Goal: Transaction & Acquisition: Purchase product/service

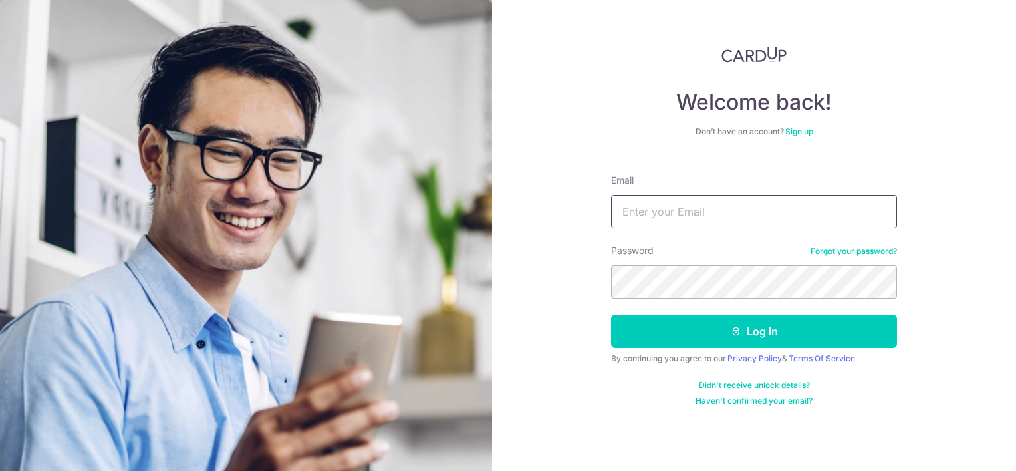
click at [673, 207] on input "Email" at bounding box center [754, 211] width 286 height 33
type input "ong.weijie94@gmail.com"
click at [611, 315] on button "Log in" at bounding box center [754, 331] width 286 height 33
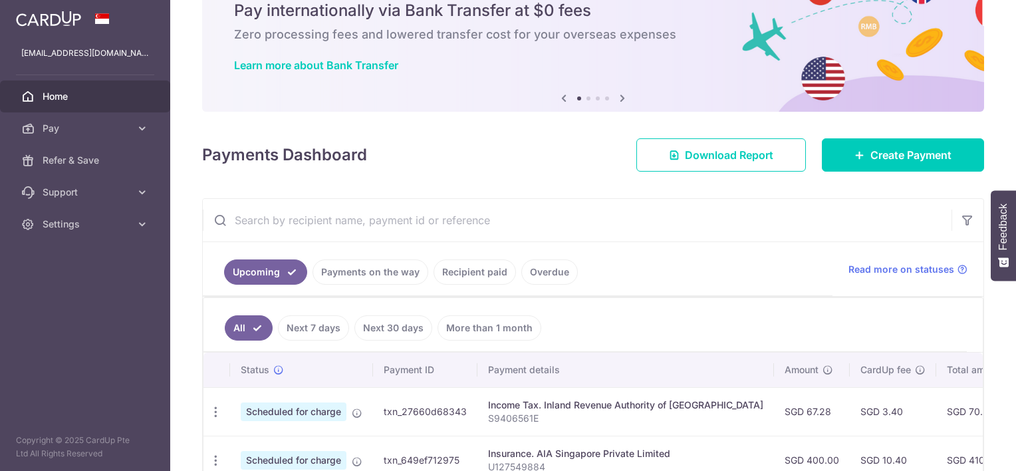
scroll to position [133, 0]
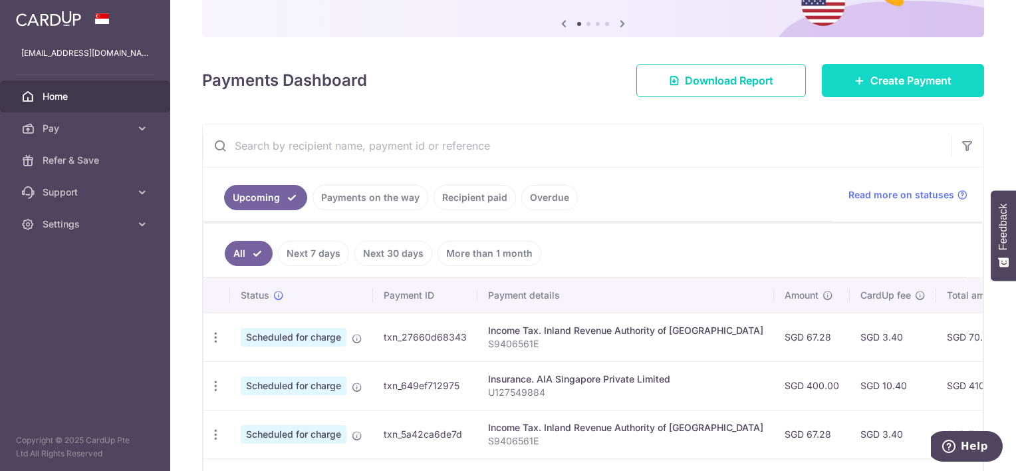
click at [896, 89] on link "Create Payment" at bounding box center [903, 80] width 162 height 33
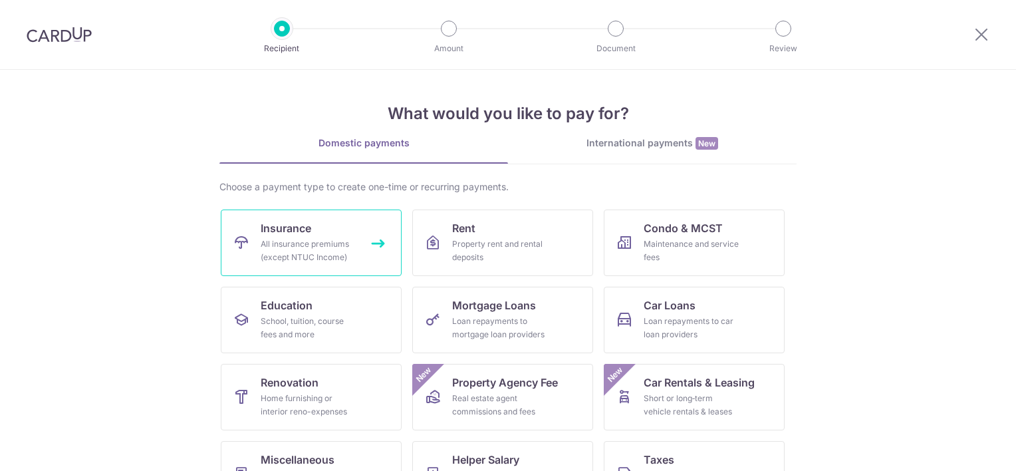
click at [335, 244] on div "All insurance premiums (except NTUC Income)" at bounding box center [309, 250] width 96 height 27
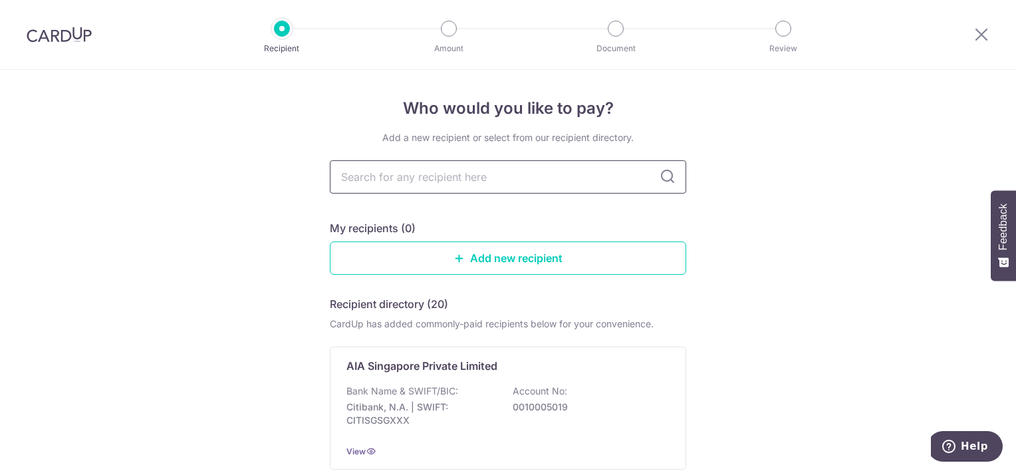
click at [472, 179] on input "text" at bounding box center [508, 176] width 356 height 33
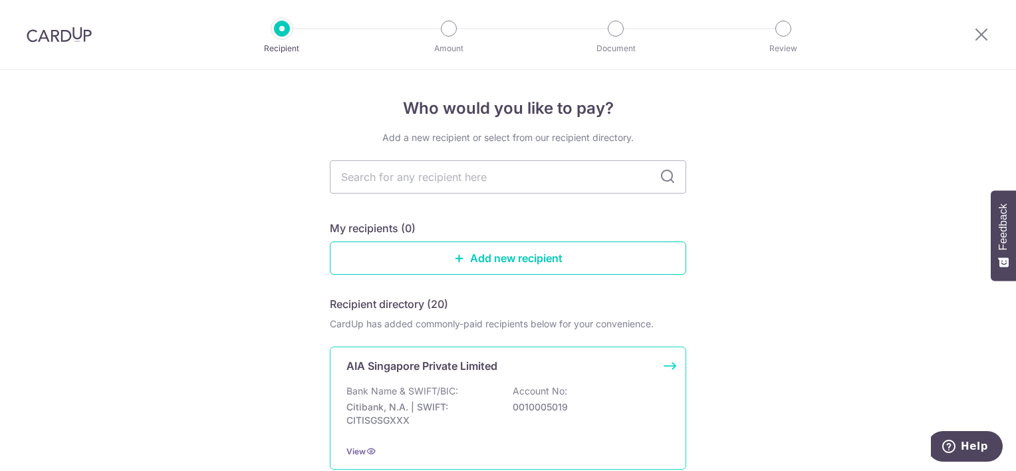
click at [470, 392] on div "Bank Name & SWIFT/BIC: Citibank, N.A. | SWIFT: CITISGSGXXX Account No: 00100050…" at bounding box center [507, 408] width 323 height 49
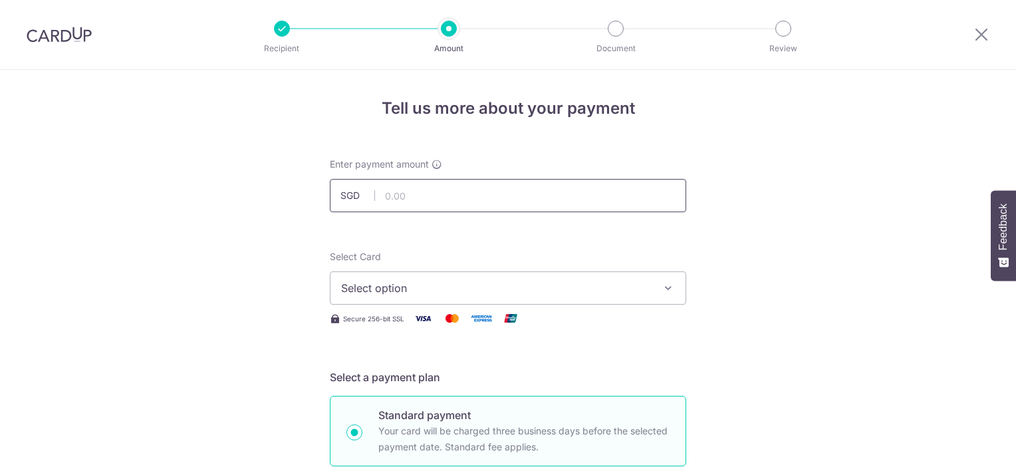
click at [457, 195] on input "text" at bounding box center [508, 195] width 356 height 33
type input "200.00"
click at [494, 295] on span "Select option" at bounding box center [496, 288] width 310 height 16
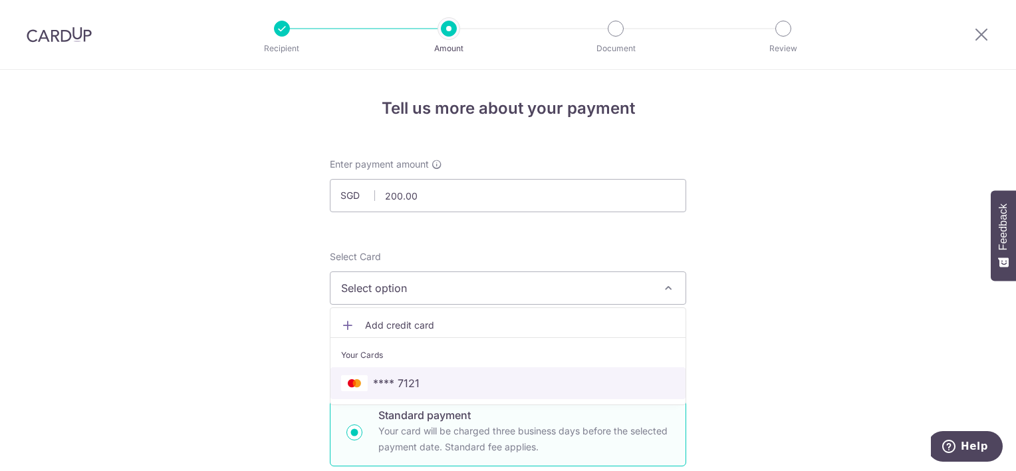
click at [455, 373] on link "**** 7121" at bounding box center [507, 383] width 355 height 32
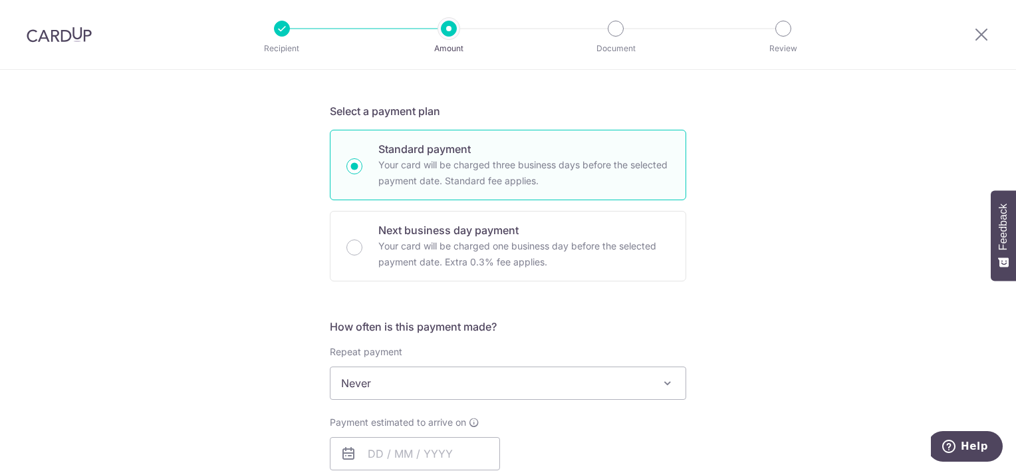
scroll to position [465, 0]
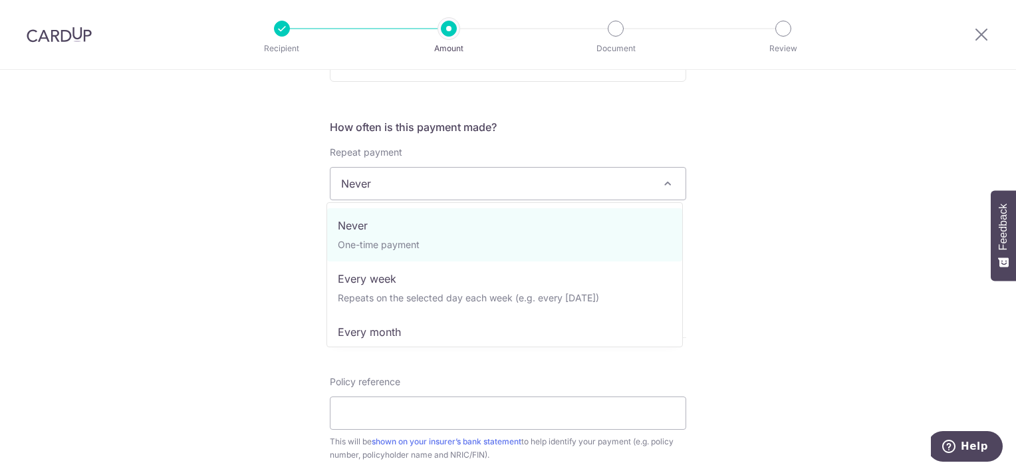
click at [492, 180] on span "Never" at bounding box center [507, 184] width 355 height 32
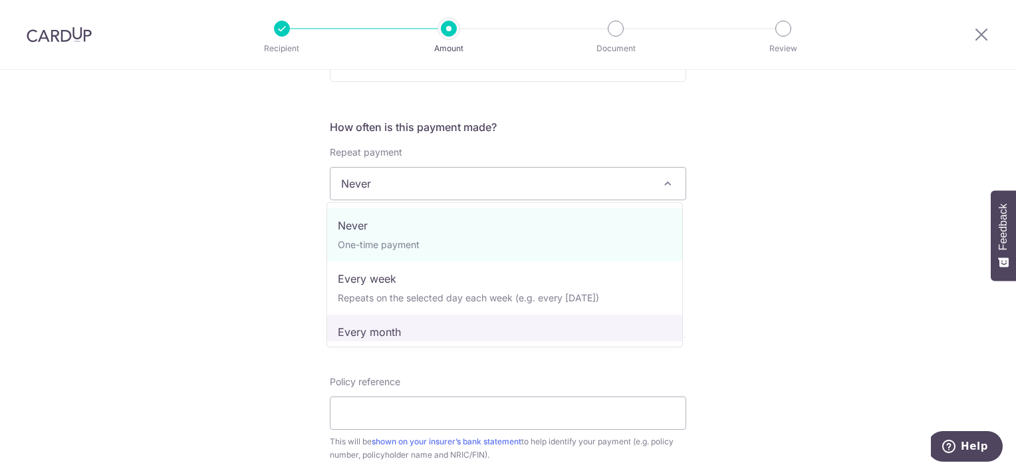
scroll to position [66, 0]
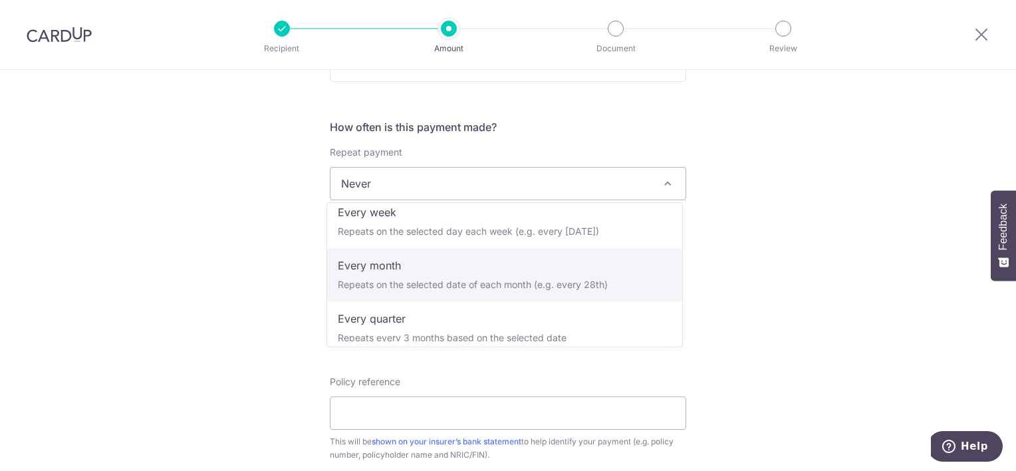
select select "3"
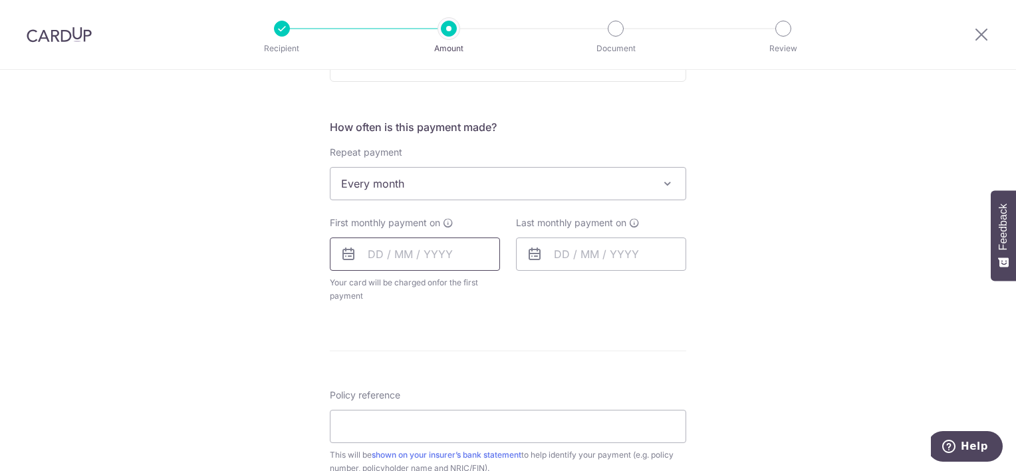
click at [400, 247] on input "text" at bounding box center [415, 253] width 170 height 33
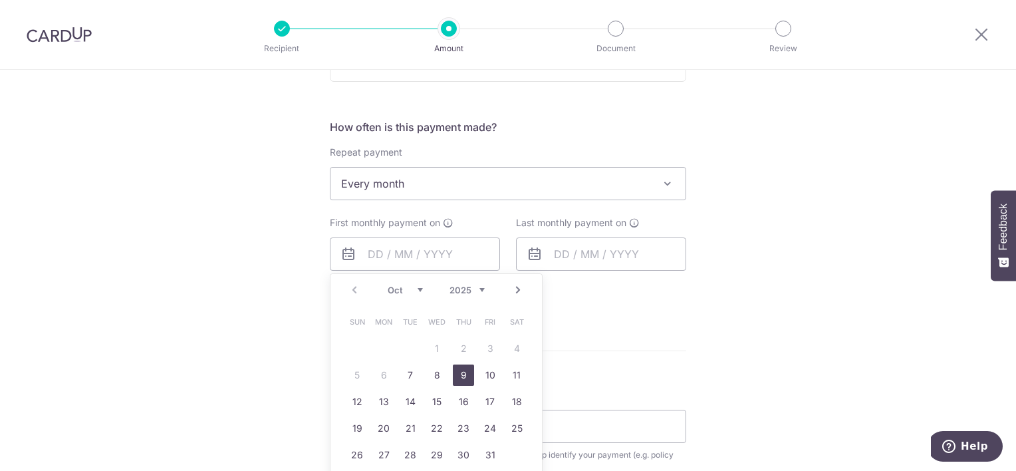
drag, startPoint x: 455, startPoint y: 376, endPoint x: 570, endPoint y: 332, distance: 123.7
click at [455, 376] on link "9" at bounding box center [463, 374] width 21 height 21
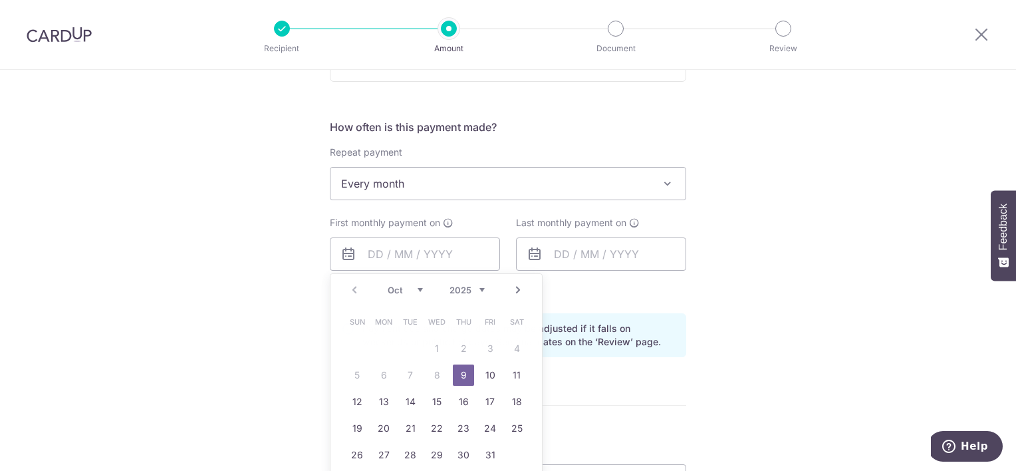
type input "09/10/2025"
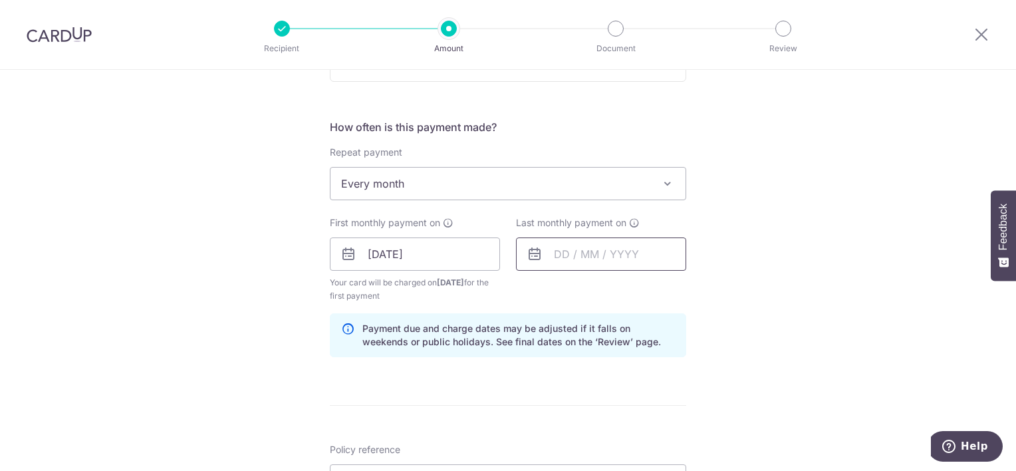
click at [610, 257] on input "text" at bounding box center [601, 253] width 170 height 33
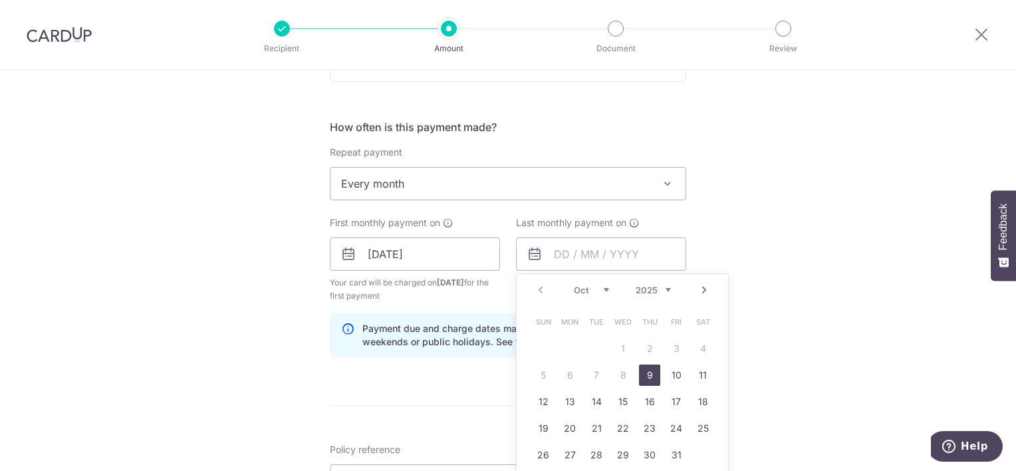
click at [662, 290] on select "2025 2026 2027 2028 2029 2030 2031 2032 2033 2034 2035" at bounding box center [653, 290] width 35 height 11
click at [654, 289] on select "2025 2026 2027 2028 2029 2030 2031 2032 2033 2034 2035" at bounding box center [653, 290] width 35 height 11
click at [574, 293] on select "Jan Feb Mar Apr May Jun Jul Aug Sep Oct Nov Dec" at bounding box center [591, 290] width 35 height 11
click at [618, 376] on link "9" at bounding box center [622, 374] width 21 height 21
type input "09/09/2026"
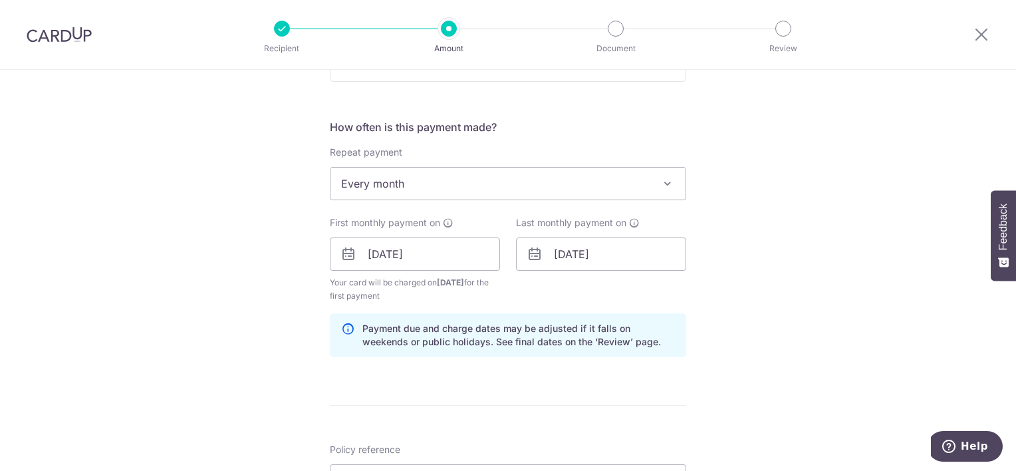
click at [785, 327] on div "Tell us more about your payment Enter payment amount SGD 200.00 200.00 Select C…" at bounding box center [508, 239] width 1016 height 1271
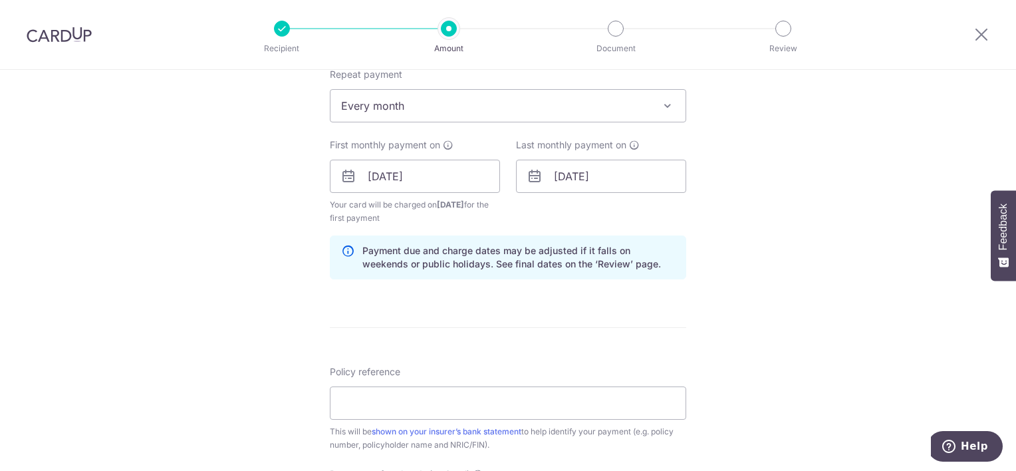
scroll to position [665, 0]
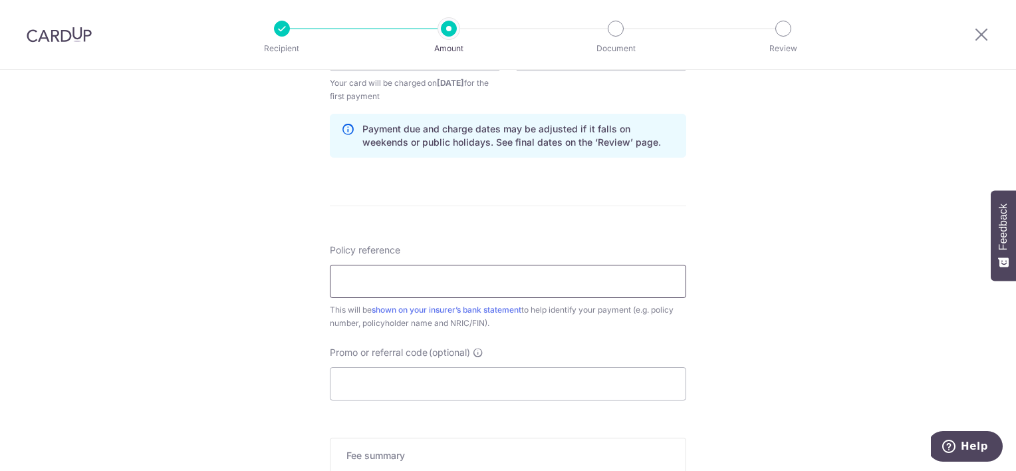
click at [439, 279] on input "Policy reference" at bounding box center [508, 281] width 356 height 33
paste input "U125647348"
type input "U125647348"
click at [402, 390] on input "Promo or referral code (optional)" at bounding box center [508, 383] width 356 height 33
paste input "OCBC90NMC"
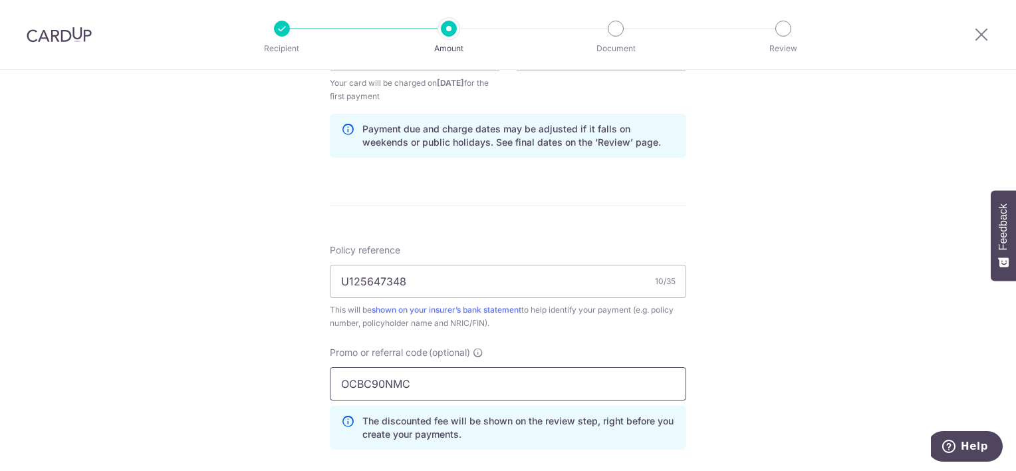
type input "OCBC90NMC"
click at [850, 317] on div "Tell us more about your payment Enter payment amount SGD 200.00 200.00 Select C…" at bounding box center [508, 70] width 1016 height 1330
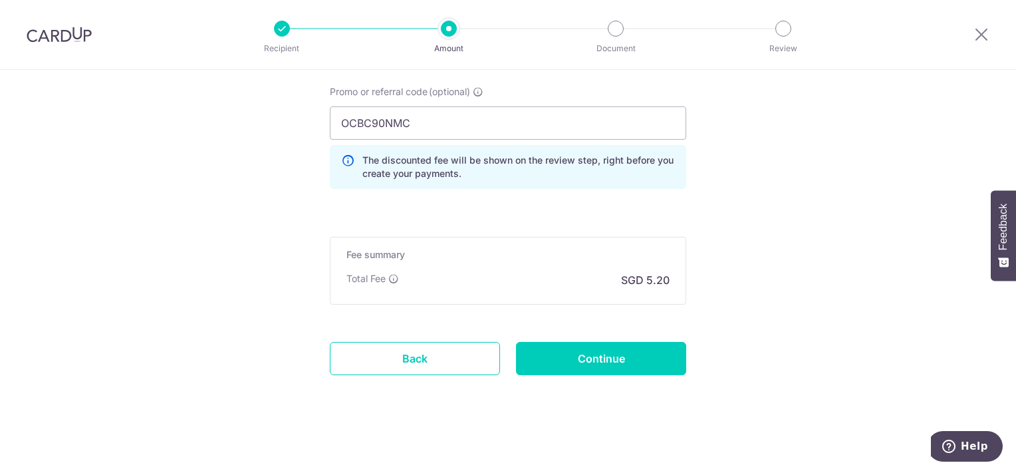
scroll to position [928, 0]
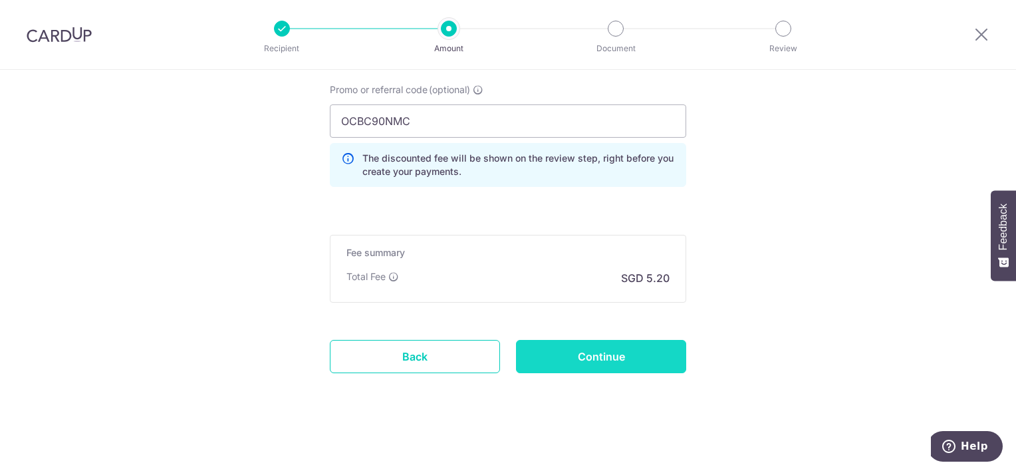
click at [653, 344] on input "Continue" at bounding box center [601, 356] width 170 height 33
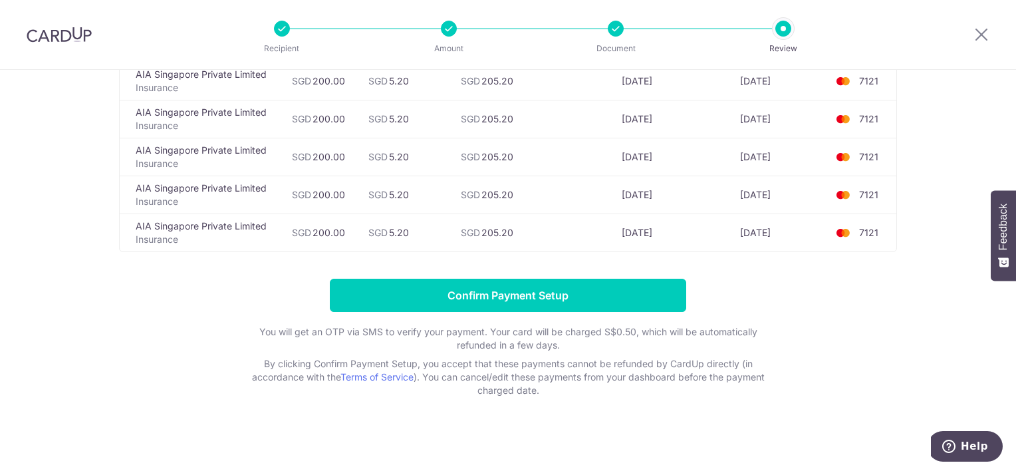
scroll to position [412, 0]
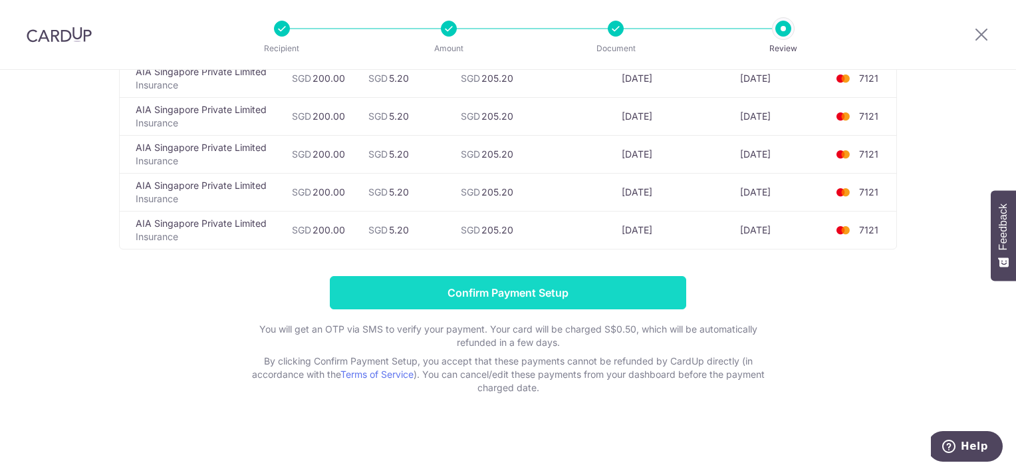
click at [570, 296] on input "Confirm Payment Setup" at bounding box center [508, 292] width 356 height 33
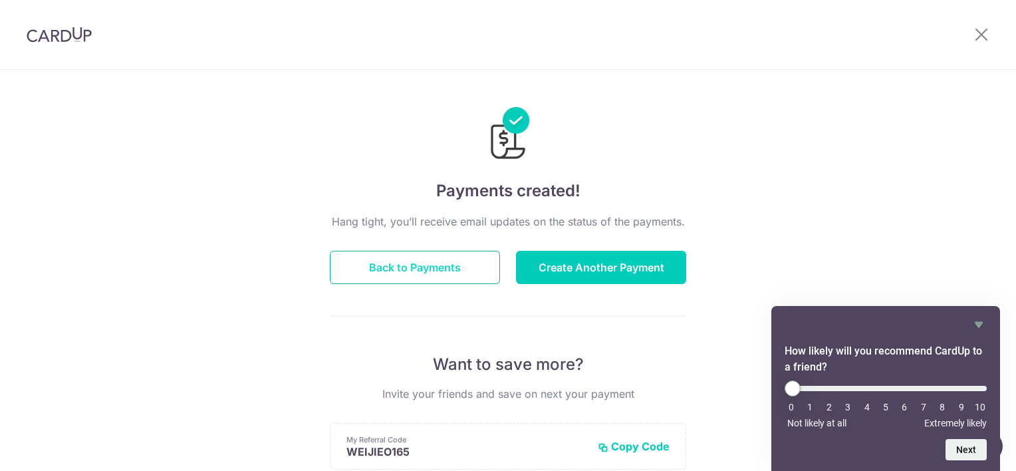
click at [440, 274] on button "Back to Payments" at bounding box center [415, 267] width 170 height 33
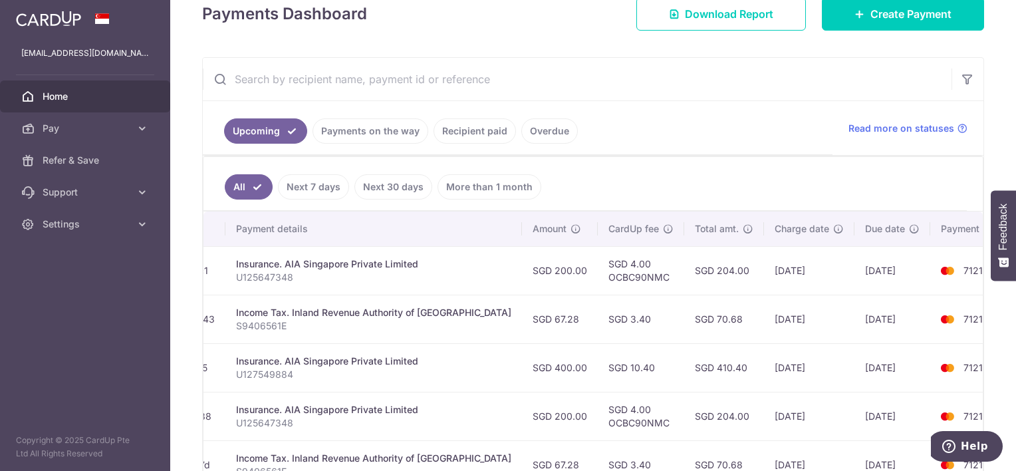
scroll to position [0, 253]
click at [352, 134] on link "Payments on the way" at bounding box center [371, 130] width 116 height 25
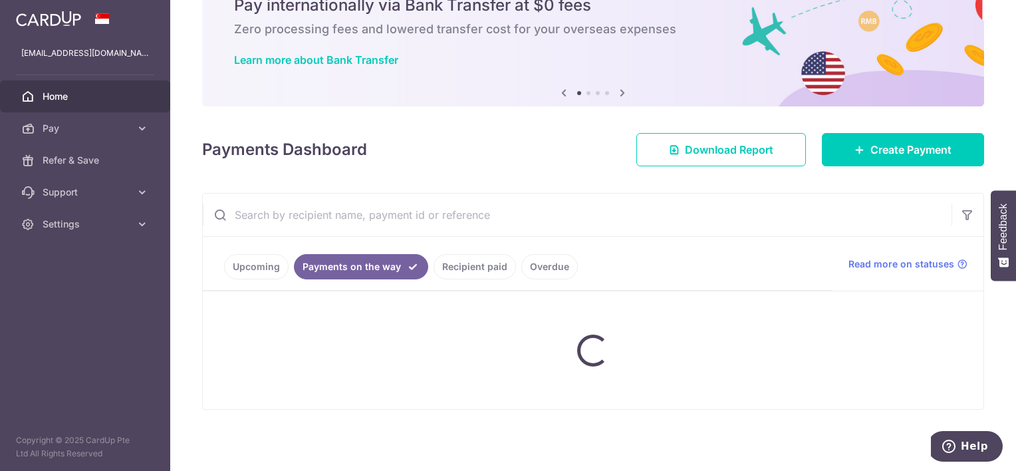
scroll to position [120, 0]
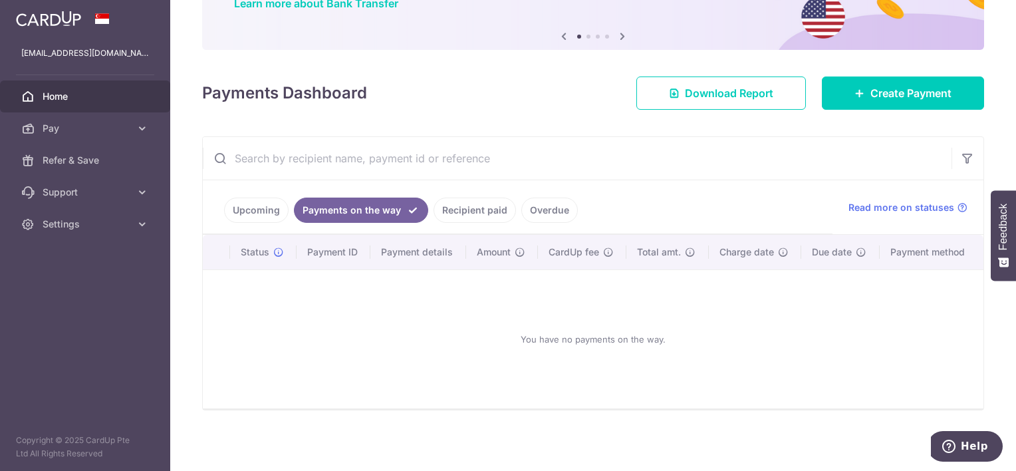
click at [490, 213] on link "Recipient paid" at bounding box center [475, 209] width 82 height 25
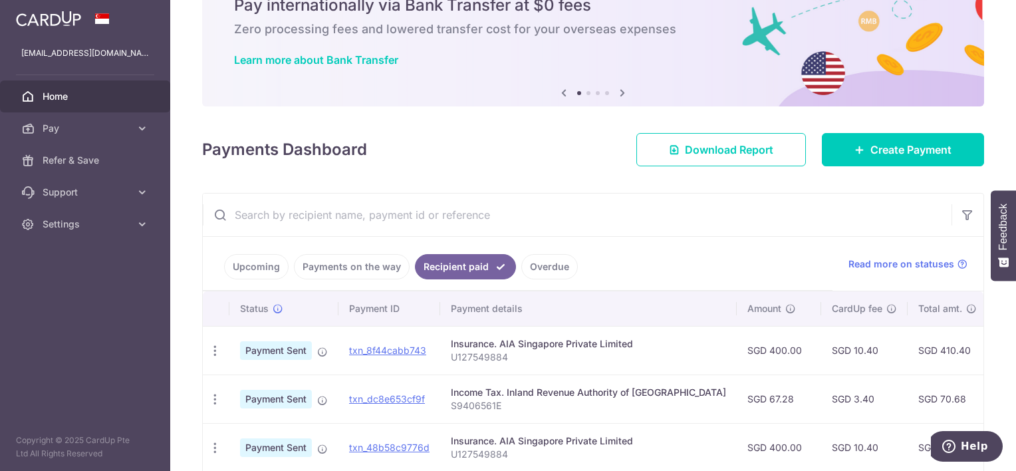
scroll to position [199, 0]
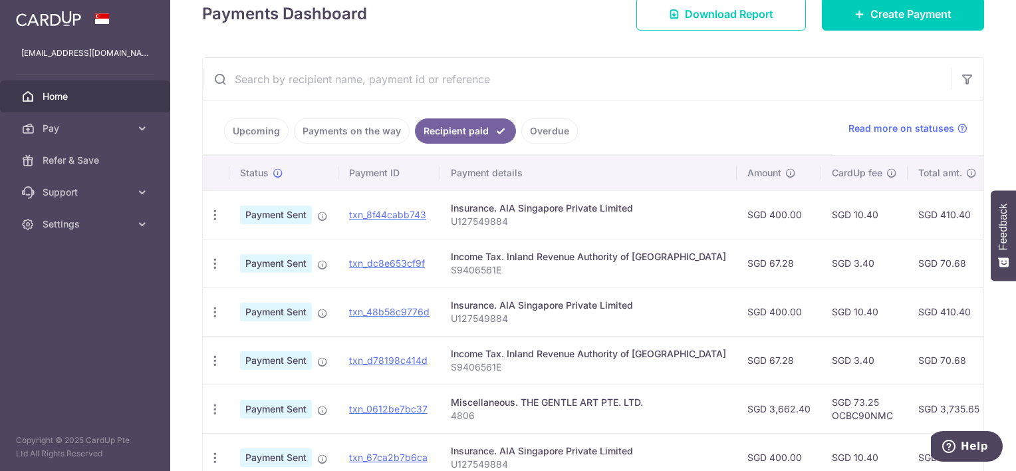
click at [547, 141] on link "Overdue" at bounding box center [549, 130] width 57 height 25
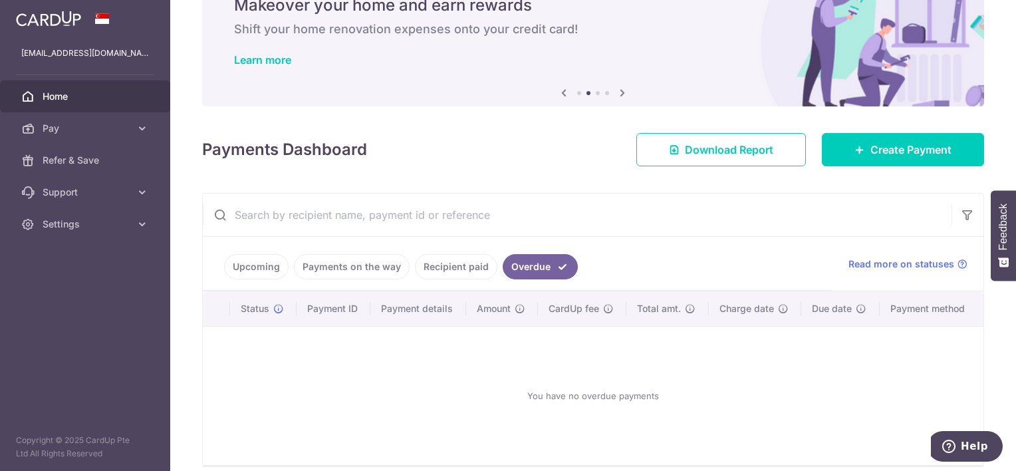
scroll to position [120, 0]
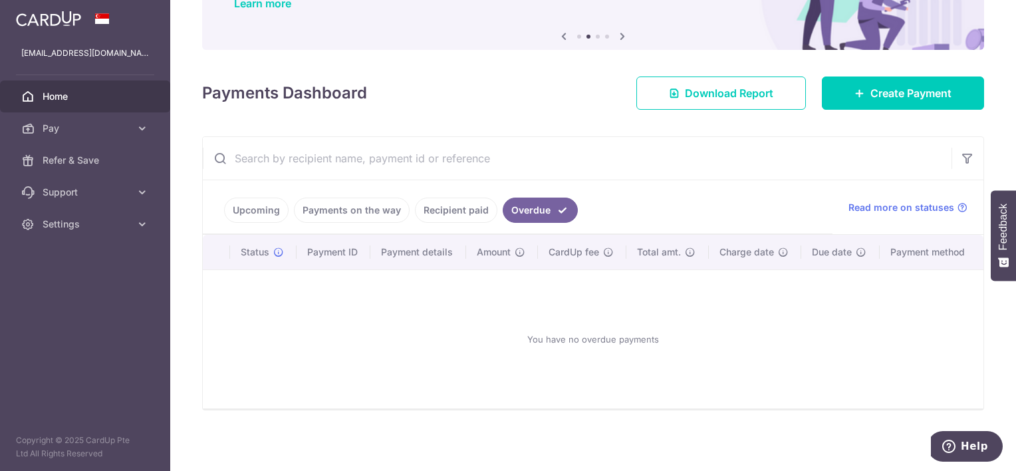
click at [454, 210] on link "Recipient paid" at bounding box center [456, 209] width 82 height 25
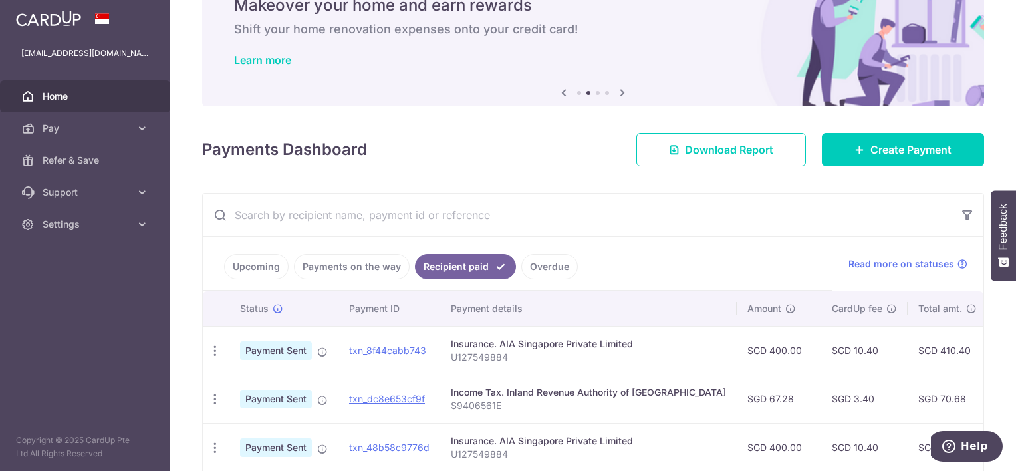
scroll to position [199, 0]
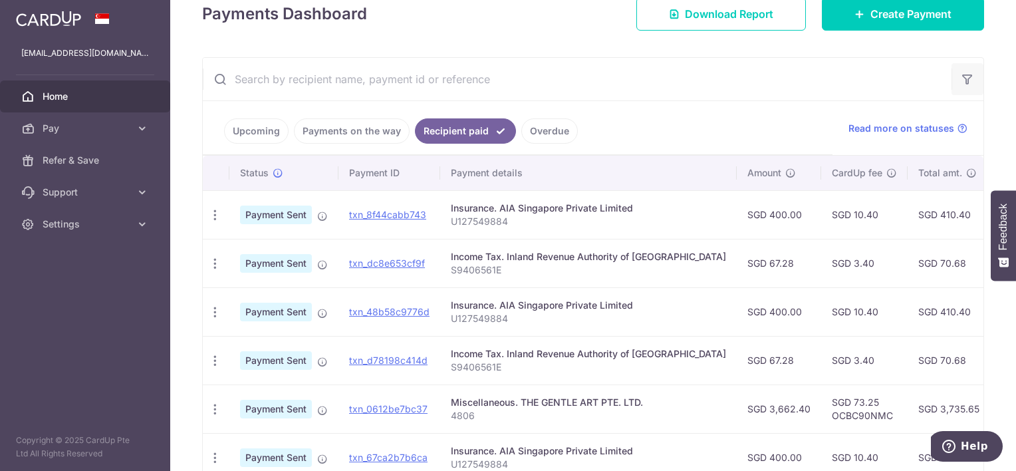
click at [965, 82] on icon "button" at bounding box center [967, 78] width 13 height 13
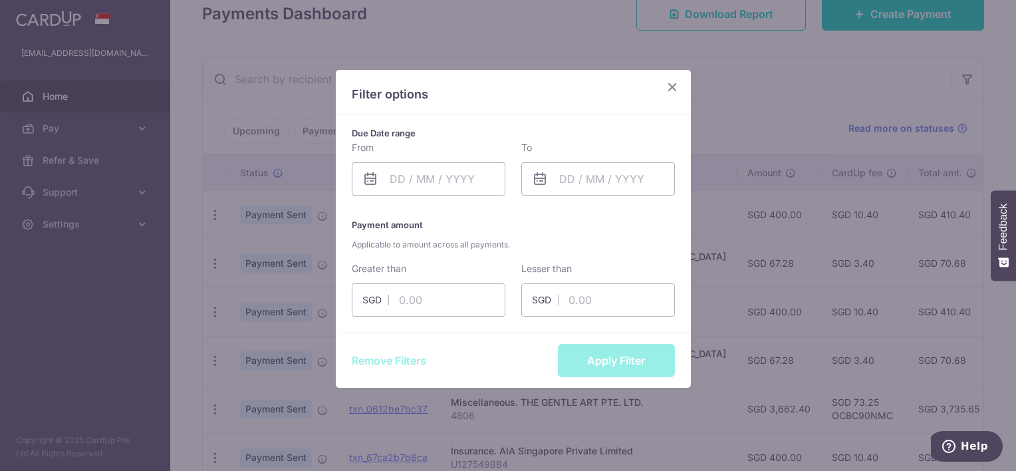
scroll to position [39, 0]
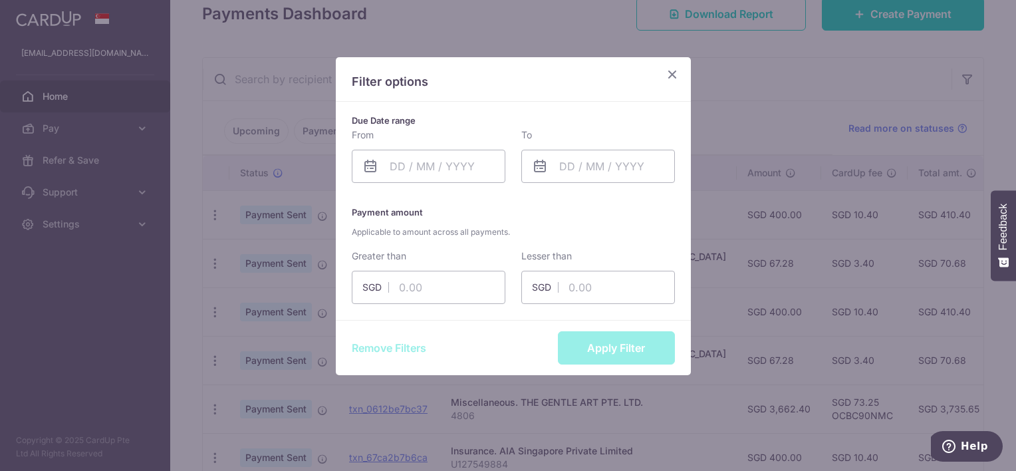
click at [670, 73] on icon "Close" at bounding box center [672, 74] width 16 height 17
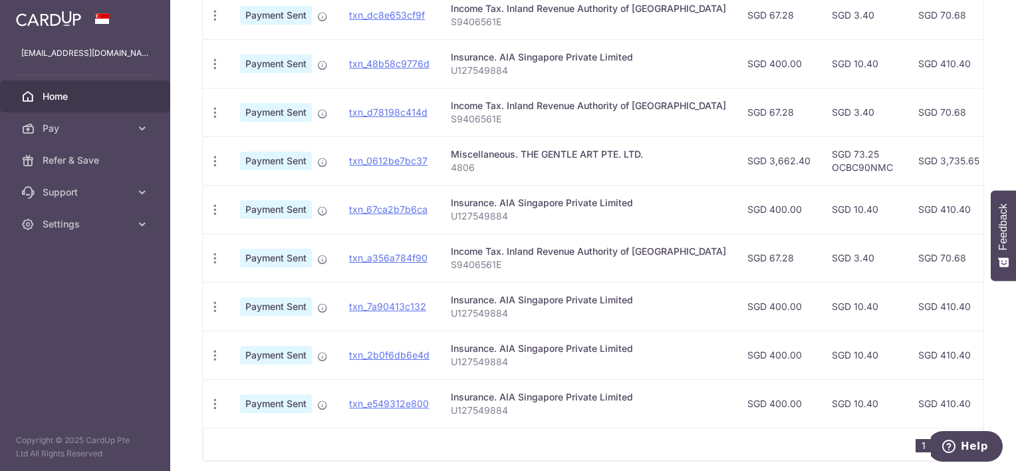
scroll to position [505, 0]
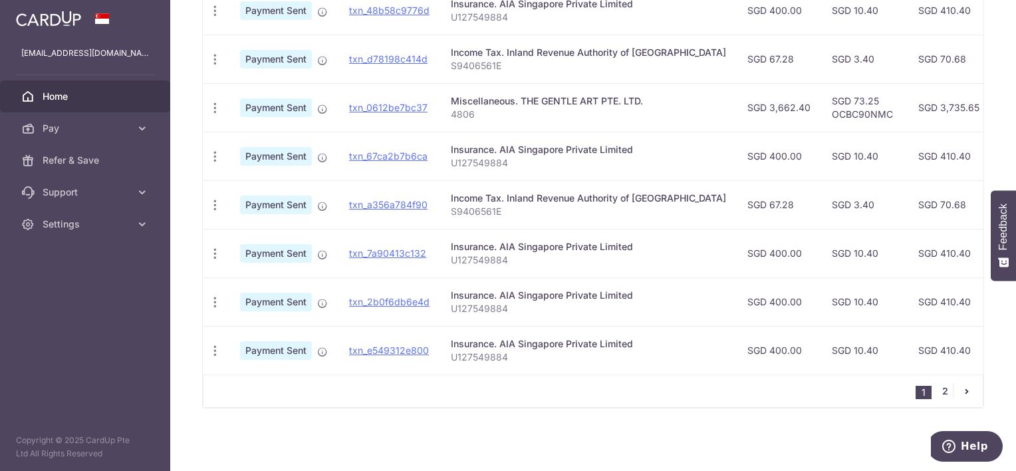
click at [937, 393] on link "2" at bounding box center [945, 391] width 16 height 16
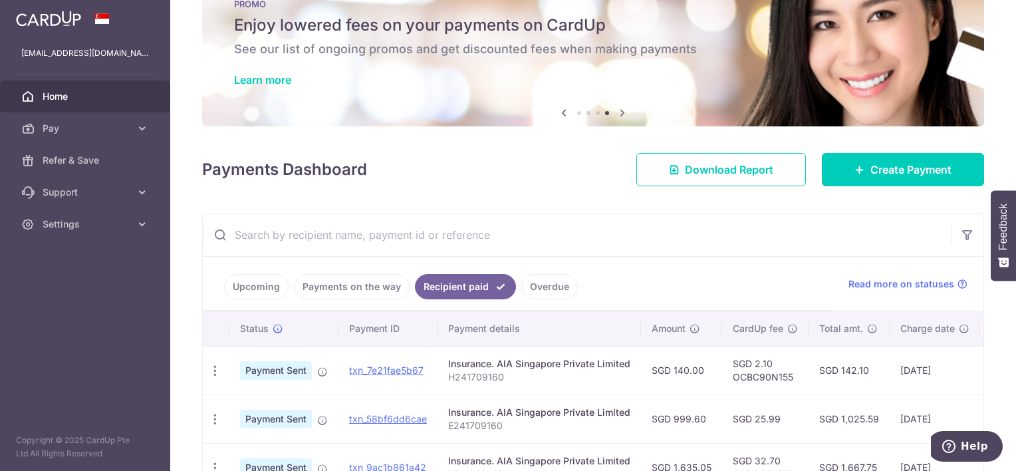
scroll to position [0, 0]
